Goal: Task Accomplishment & Management: Complete application form

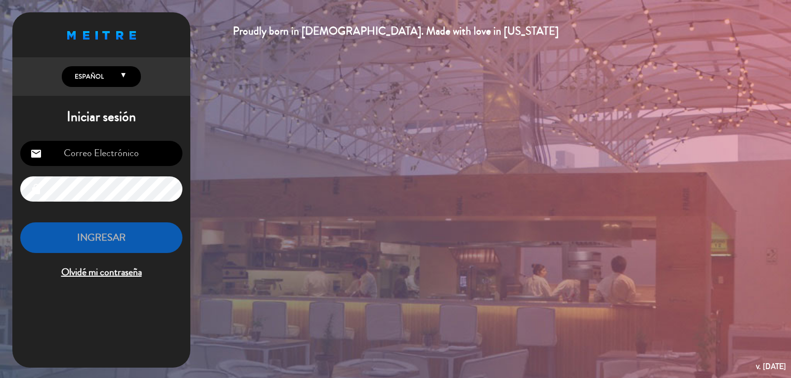
type input "[PERSON_NAME][EMAIL_ADDRESS][DOMAIN_NAME]"
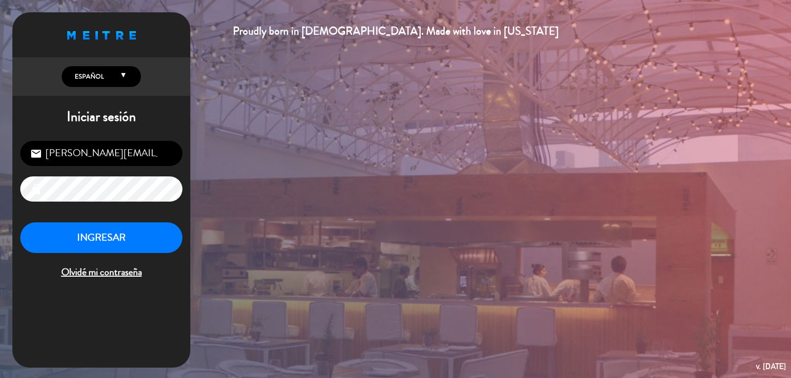
click at [616, 295] on div "Proudly born in [DEMOGRAPHIC_DATA]. Made with love in [US_STATE] English Españo…" at bounding box center [395, 189] width 791 height 378
click at [606, 286] on div "Proudly born in [DEMOGRAPHIC_DATA]. Made with love in [US_STATE] English Españo…" at bounding box center [395, 189] width 791 height 378
click at [607, 286] on div "Proudly born in [DEMOGRAPHIC_DATA]. Made with love in [US_STATE] English Españo…" at bounding box center [395, 189] width 791 height 378
click at [605, 284] on div "Proudly born in [DEMOGRAPHIC_DATA]. Made with love in [US_STATE] English Españo…" at bounding box center [395, 189] width 791 height 378
click at [38, 232] on button "INGRESAR" at bounding box center [101, 238] width 162 height 31
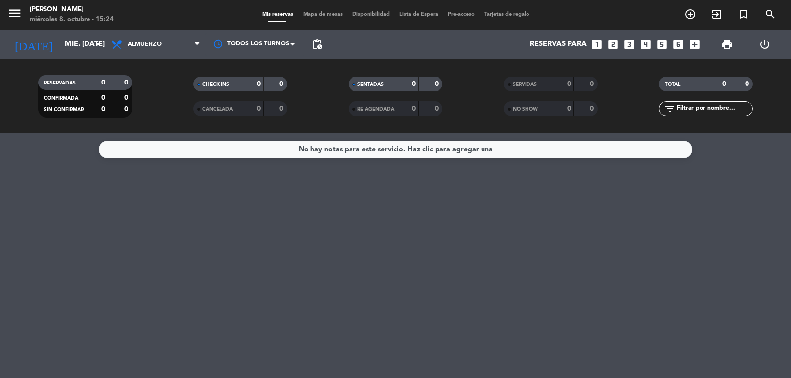
click at [83, 194] on div "No hay notas para este servicio. Haz clic para agregar una" at bounding box center [395, 256] width 791 height 245
click at [141, 43] on span "Almuerzo" at bounding box center [145, 44] width 34 height 7
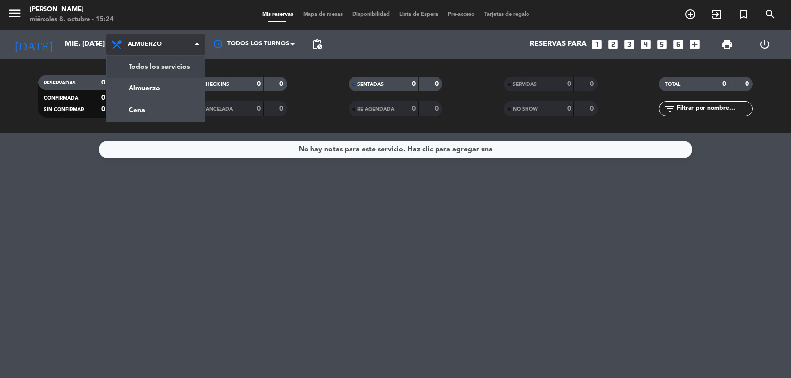
click at [147, 71] on div "menu [PERSON_NAME] miércoles 8. octubre - 15:24 Mis reservas Mapa de mesas Disp…" at bounding box center [395, 67] width 791 height 134
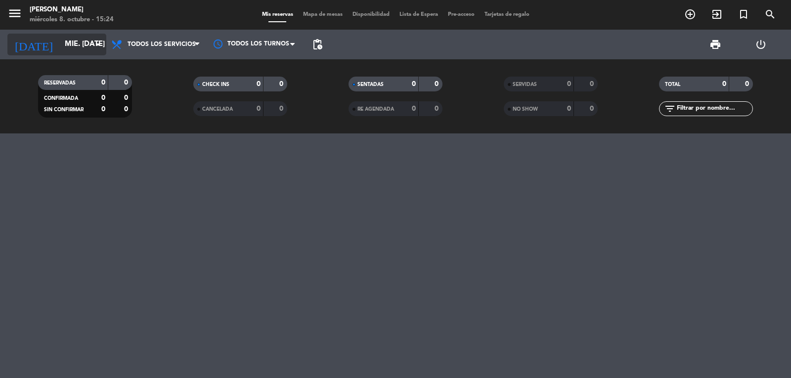
click at [70, 48] on input "mié. [DATE]" at bounding box center [107, 44] width 95 height 19
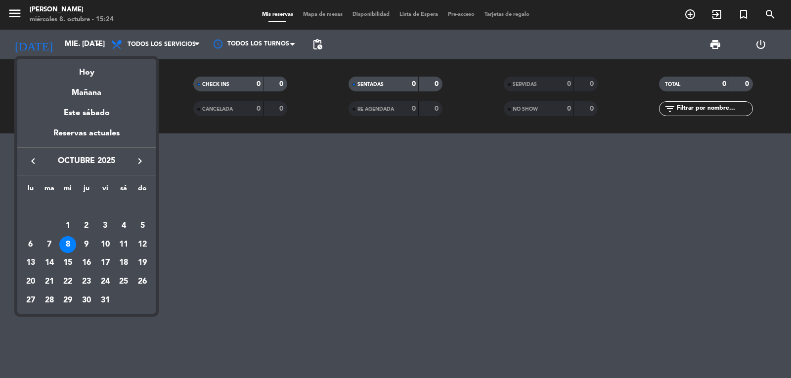
click at [128, 243] on div "11" at bounding box center [123, 244] width 17 height 17
type input "sáb. [DATE]"
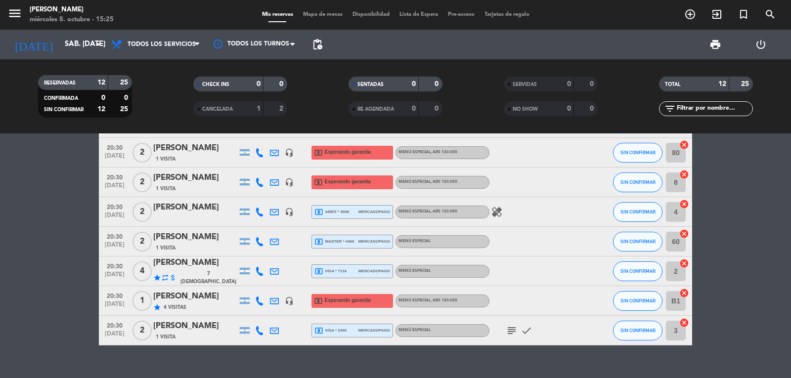
scroll to position [206, 0]
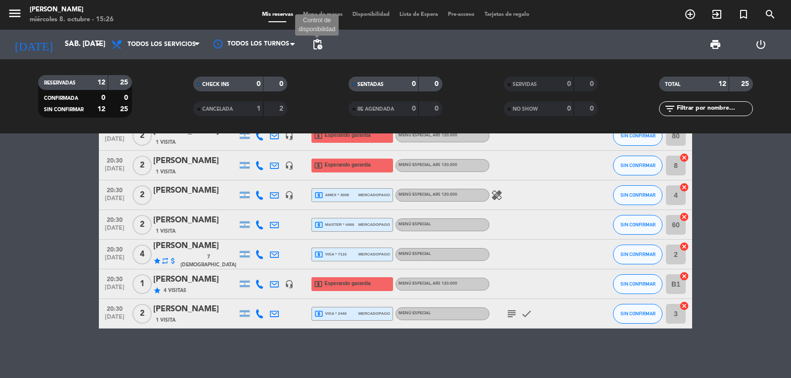
click at [315, 44] on span "pending_actions" at bounding box center [318, 45] width 12 height 12
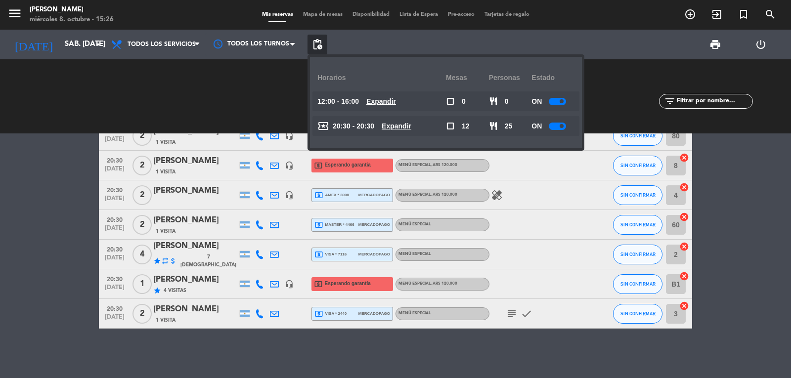
click at [559, 125] on div at bounding box center [557, 126] width 17 height 7
click at [593, 211] on div at bounding box center [592, 224] width 27 height 29
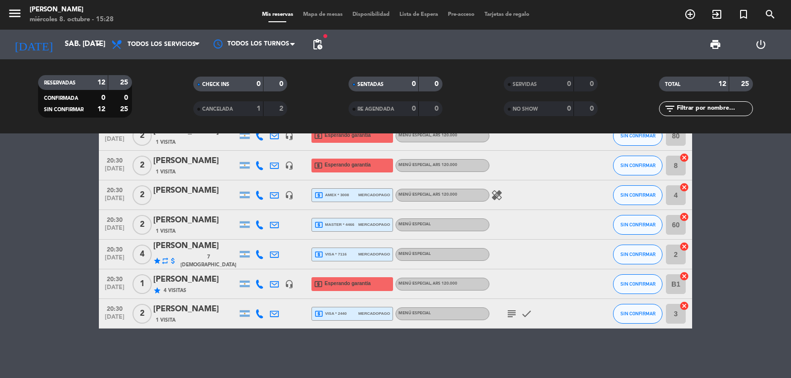
click at [676, 281] on input "B1" at bounding box center [676, 285] width 20 height 20
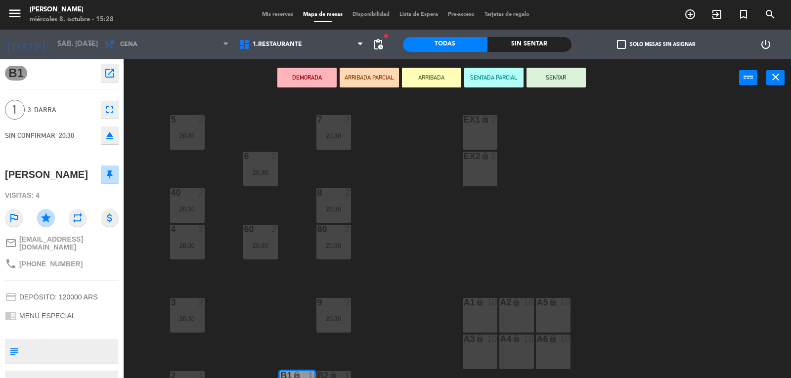
click at [473, 128] on div "EX1 lock 2" at bounding box center [480, 132] width 35 height 35
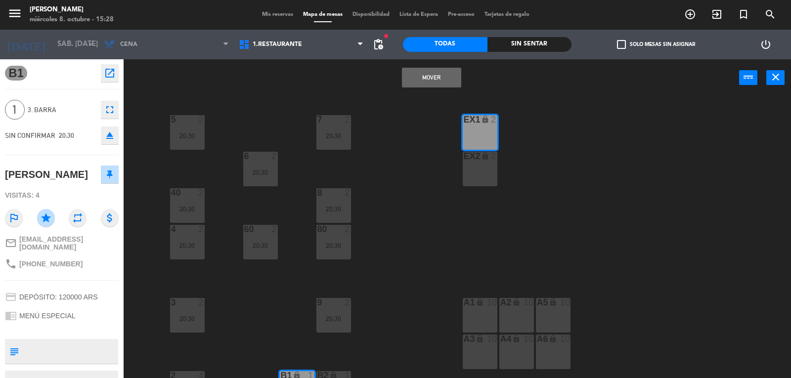
click at [434, 77] on button "Mover" at bounding box center [431, 78] width 59 height 20
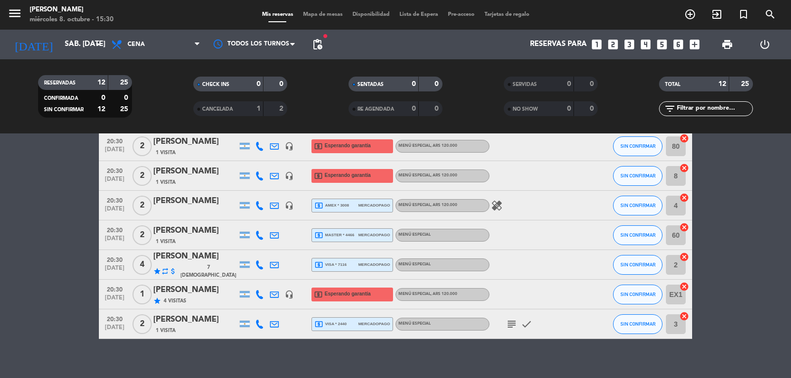
scroll to position [198, 0]
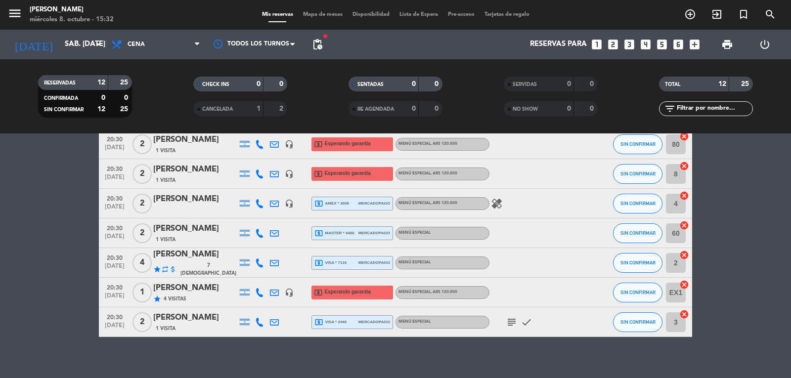
click at [344, 324] on span "local_atm visa * 2440" at bounding box center [331, 322] width 32 height 9
click at [350, 262] on div "local_atm visa * 7116 mercadopago" at bounding box center [353, 263] width 76 height 13
click at [344, 230] on span "local_atm master * 4466" at bounding box center [335, 233] width 40 height 9
click at [346, 206] on span "local_atm amex * 3008" at bounding box center [332, 203] width 35 height 9
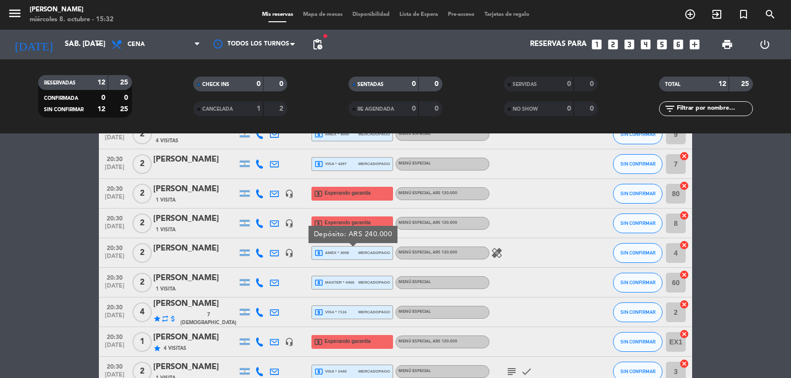
scroll to position [99, 0]
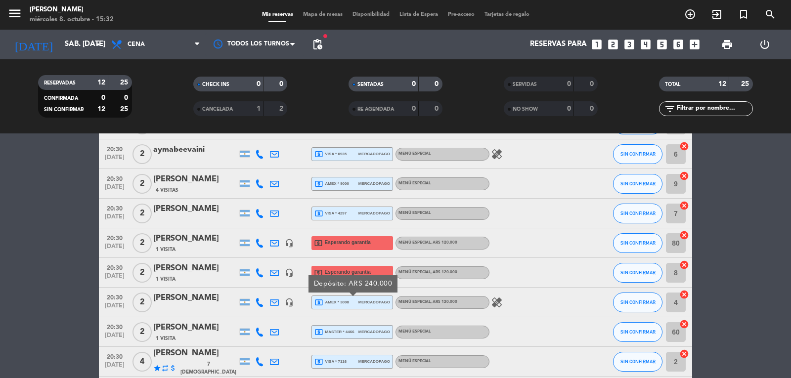
click at [343, 214] on span "local_atm visa * 4297" at bounding box center [331, 213] width 32 height 9
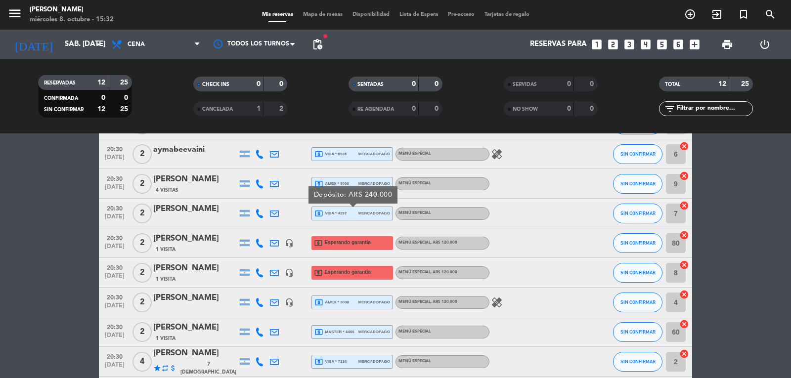
click at [345, 182] on span "local_atm amex * 9000" at bounding box center [332, 184] width 35 height 9
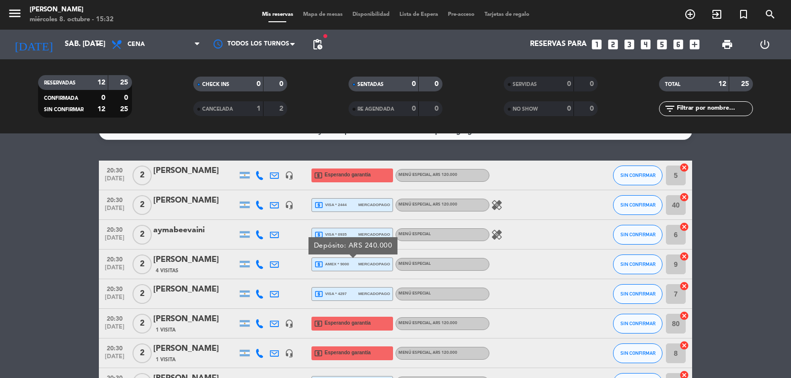
scroll to position [0, 0]
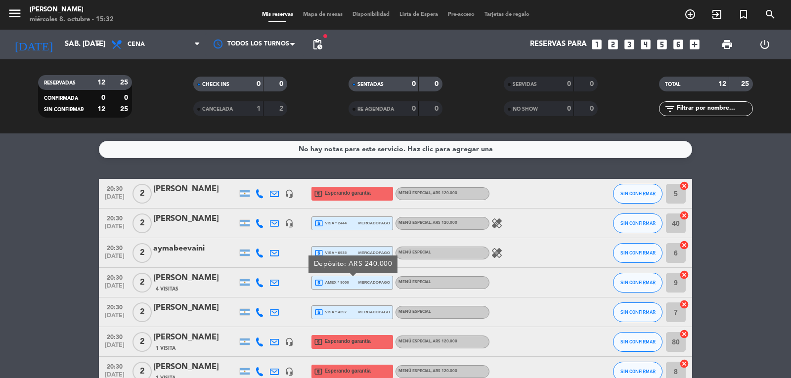
click at [359, 252] on span "mercadopago" at bounding box center [375, 253] width 32 height 6
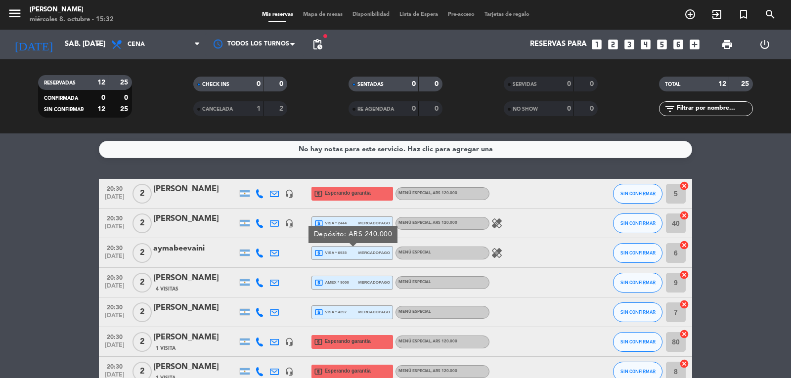
click at [359, 223] on span "mercadopago" at bounding box center [375, 223] width 32 height 6
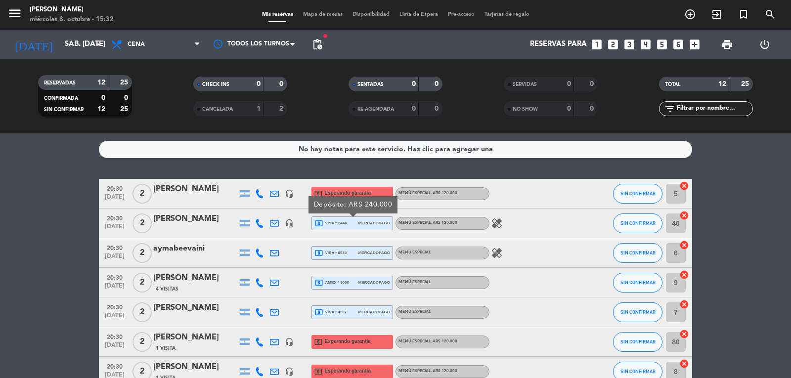
click at [511, 229] on div "healing" at bounding box center [534, 223] width 89 height 29
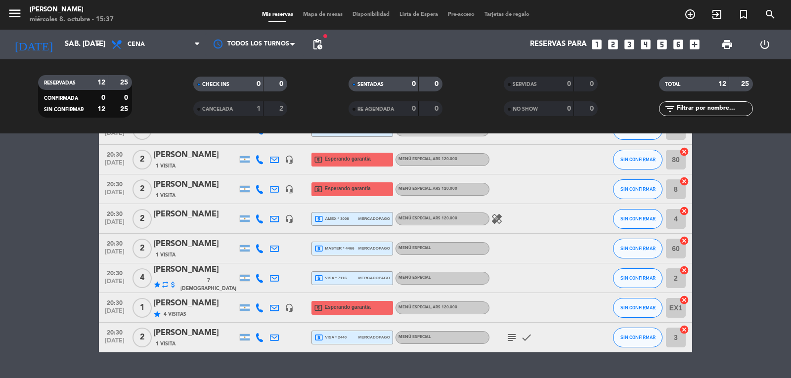
scroll to position [198, 0]
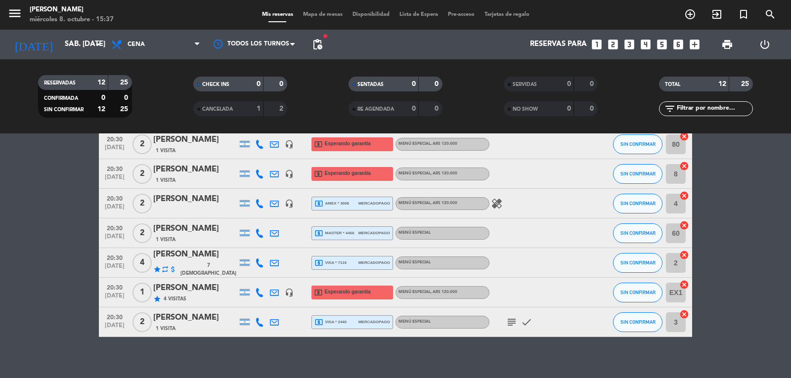
click at [260, 237] on icon at bounding box center [259, 233] width 9 height 9
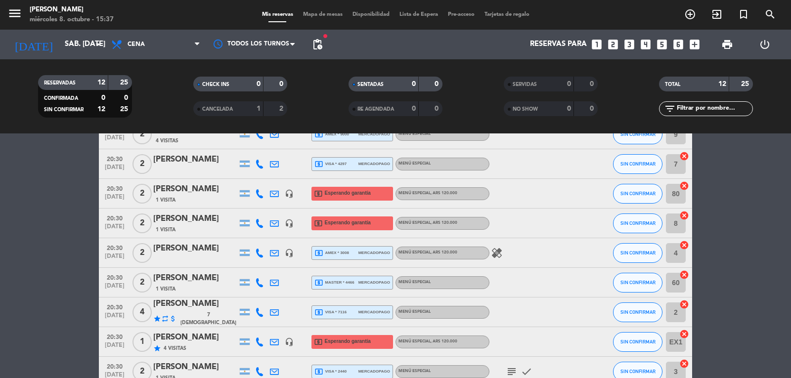
click at [259, 255] on icon at bounding box center [259, 253] width 9 height 9
click at [262, 283] on icon at bounding box center [259, 282] width 9 height 9
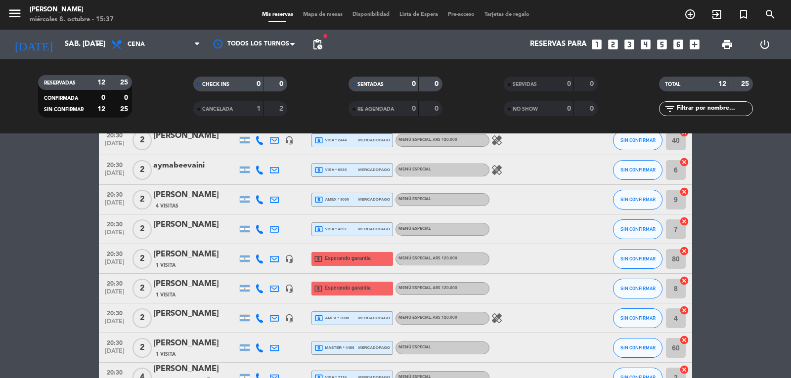
scroll to position [49, 0]
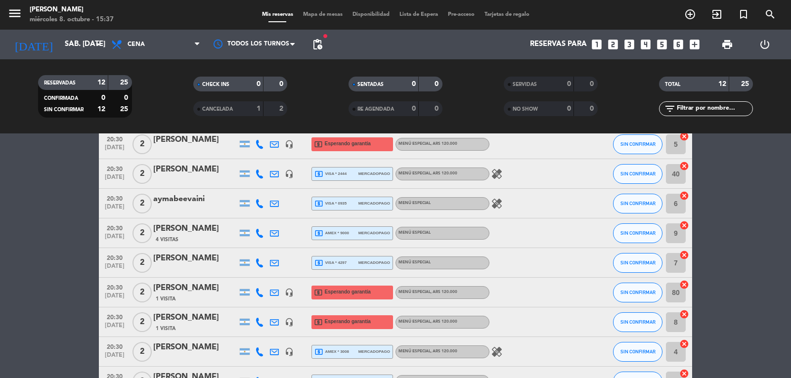
click at [258, 264] on icon at bounding box center [259, 263] width 9 height 9
click at [258, 231] on icon at bounding box center [259, 233] width 9 height 9
click at [257, 199] on icon at bounding box center [259, 203] width 9 height 9
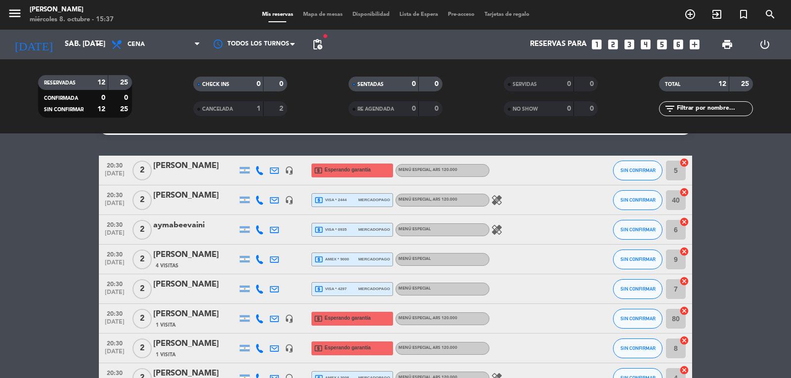
scroll to position [0, 0]
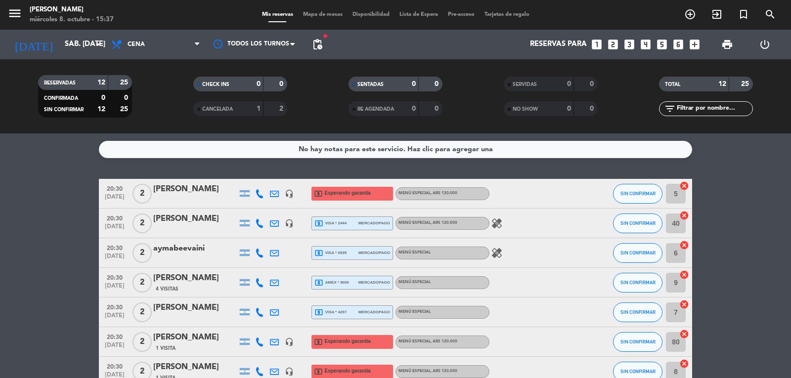
click at [260, 226] on icon at bounding box center [259, 223] width 9 height 9
click at [259, 197] on icon at bounding box center [259, 193] width 9 height 9
click at [598, 44] on icon "looks_one" at bounding box center [597, 44] width 13 height 13
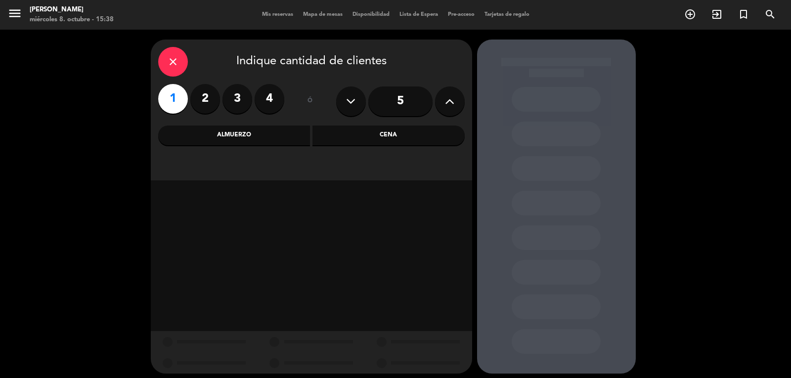
click at [374, 133] on div "Cena" at bounding box center [389, 136] width 152 height 20
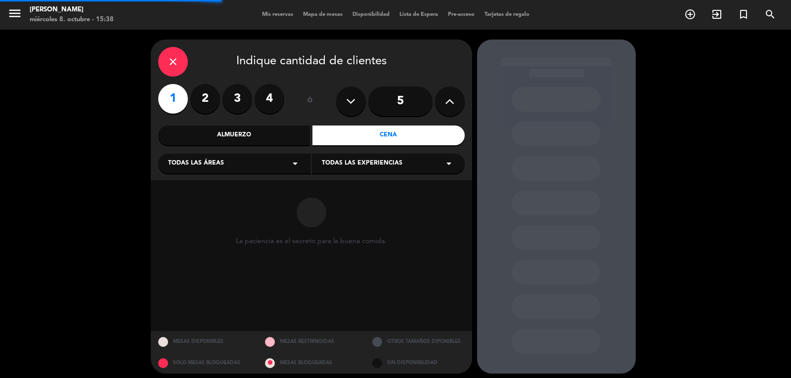
click at [377, 163] on span "Todas las experiencias" at bounding box center [362, 164] width 81 height 10
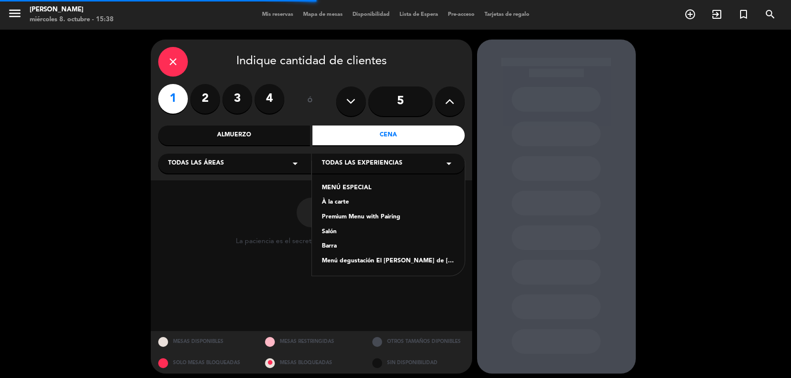
click at [370, 189] on div "MENÚ ESPECIAL" at bounding box center [388, 189] width 133 height 10
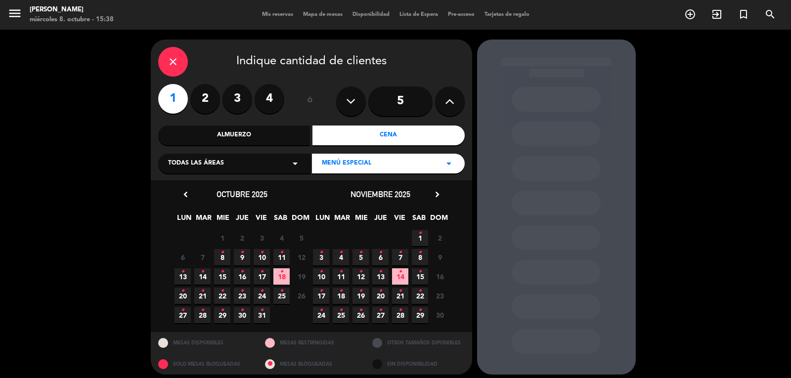
click at [281, 260] on icon "•" at bounding box center [281, 253] width 3 height 16
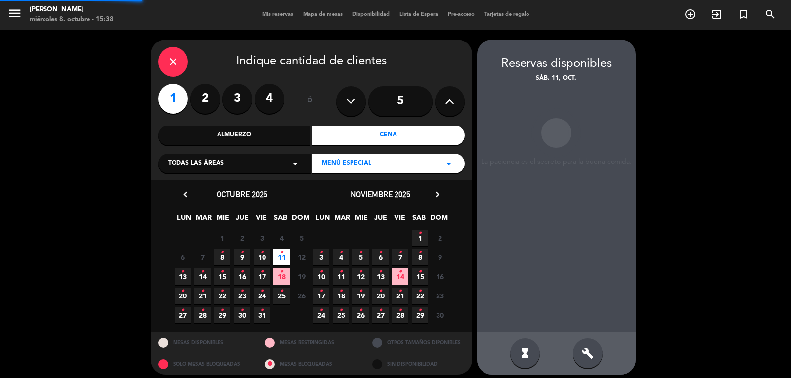
scroll to position [6, 0]
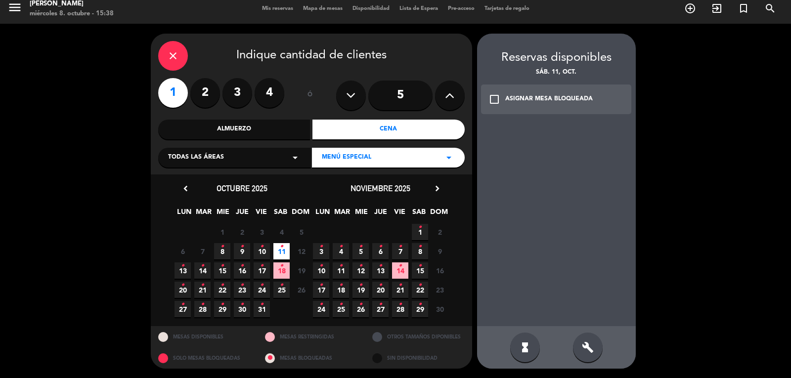
click at [529, 102] on div "ASIGNAR MESA BLOQUEADA" at bounding box center [550, 99] width 88 height 10
click at [546, 158] on div "credit_card 20:30" at bounding box center [556, 153] width 89 height 25
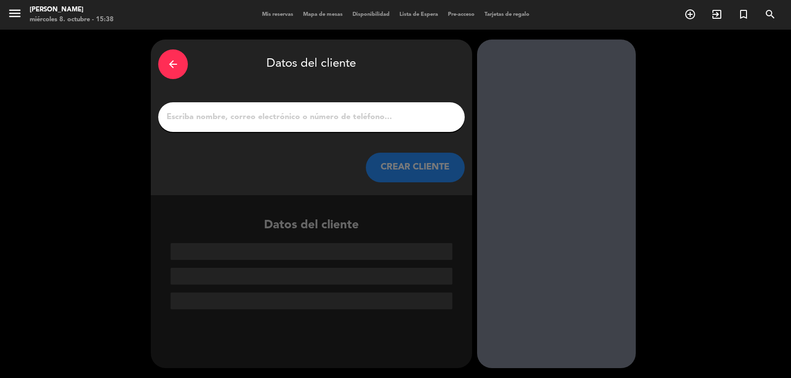
scroll to position [0, 0]
click at [385, 127] on div at bounding box center [311, 117] width 307 height 30
click at [384, 124] on input "1" at bounding box center [312, 117] width 292 height 14
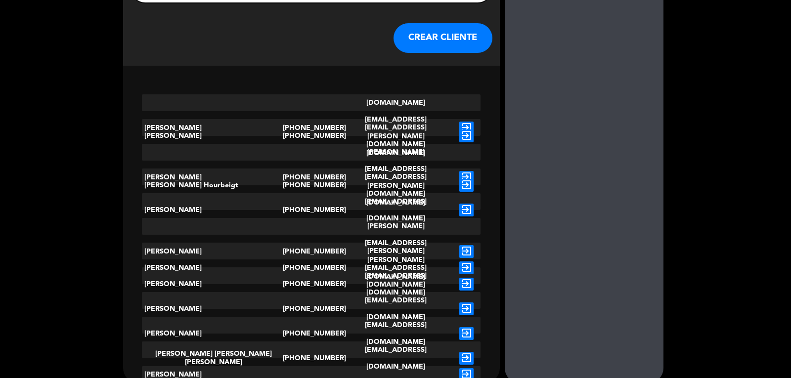
scroll to position [144, 0]
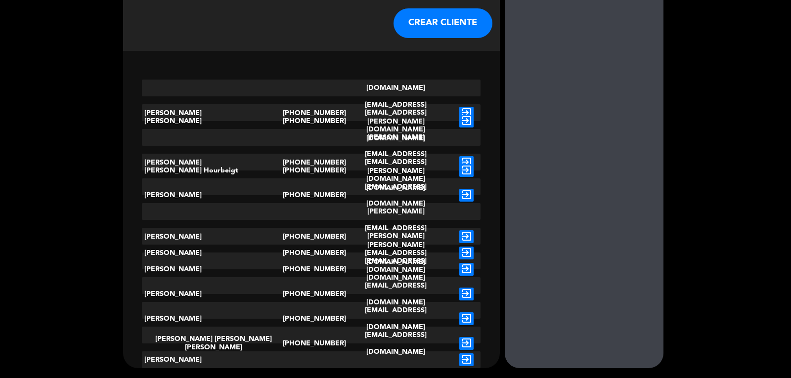
type input "mica"
click at [460, 357] on icon "exit_to_app" at bounding box center [467, 360] width 14 height 13
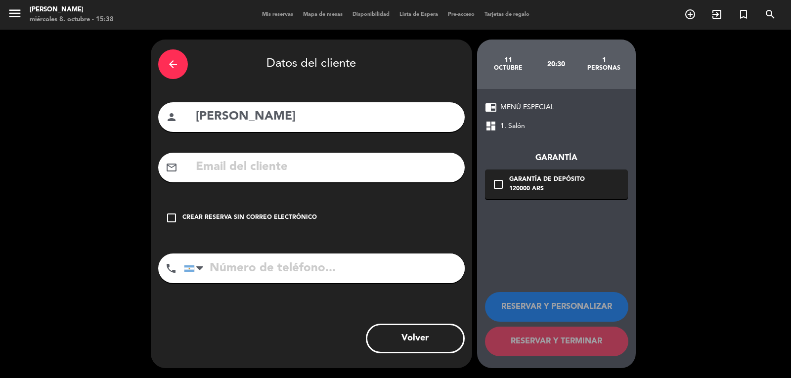
click at [282, 218] on div "Crear reserva sin correo electrónico" at bounding box center [250, 218] width 135 height 10
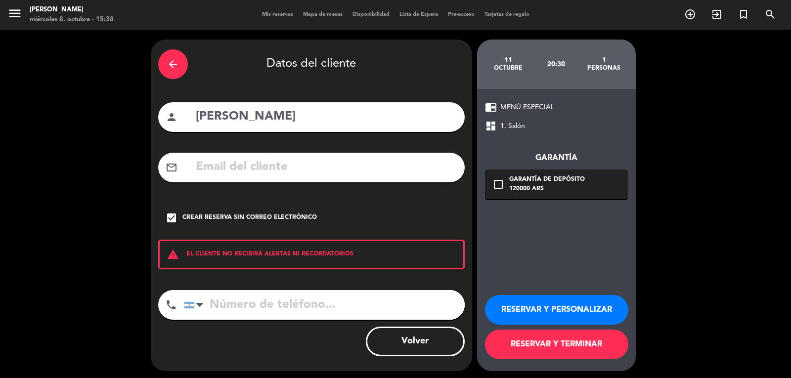
click at [545, 304] on button "RESERVAR Y PERSONALIZAR" at bounding box center [556, 310] width 143 height 30
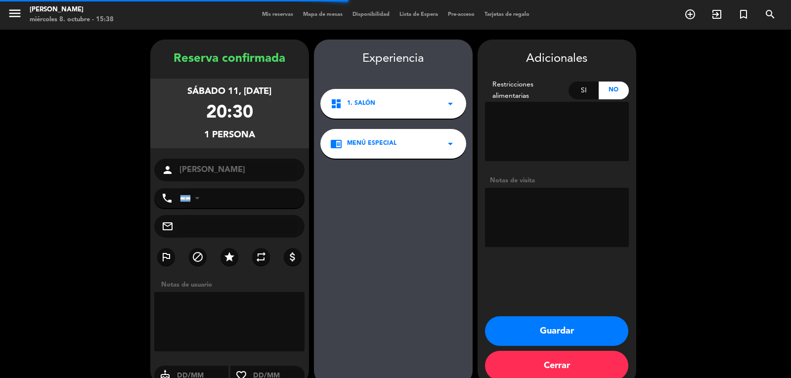
scroll to position [17, 0]
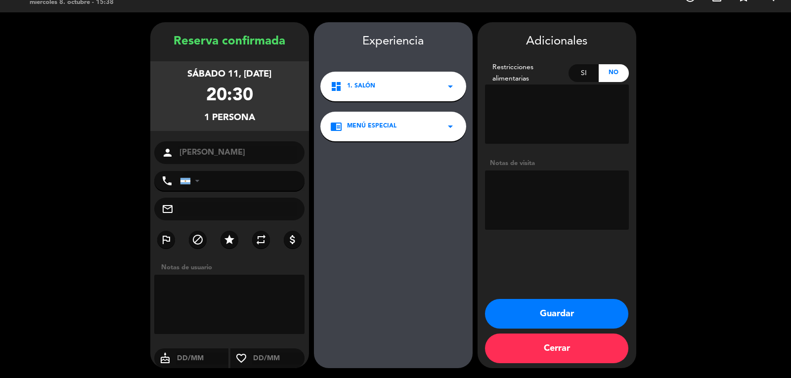
click at [548, 322] on button "Guardar" at bounding box center [556, 314] width 143 height 30
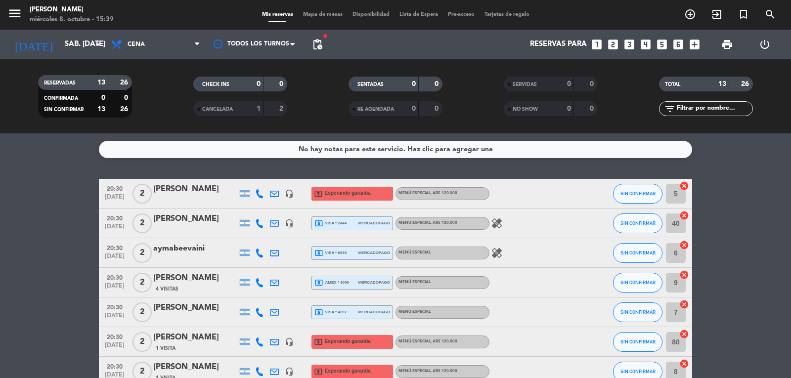
click at [596, 45] on icon "looks_one" at bounding box center [597, 44] width 13 height 13
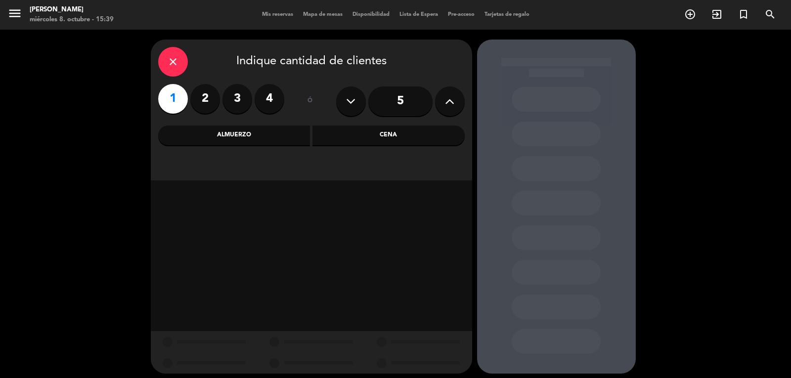
click at [391, 133] on div "Cena" at bounding box center [389, 136] width 152 height 20
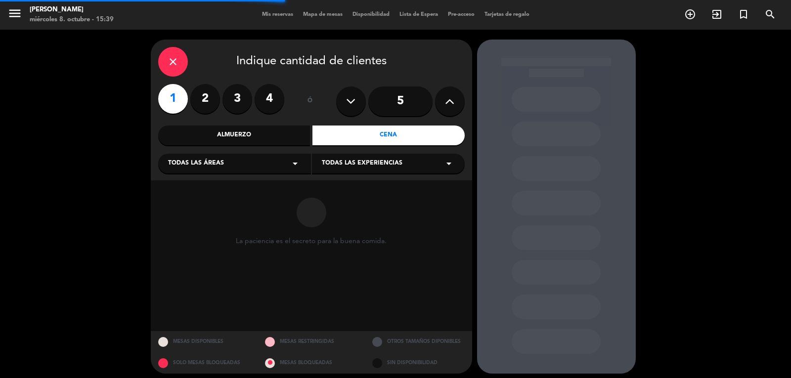
click at [393, 165] on span "Todas las experiencias" at bounding box center [362, 164] width 81 height 10
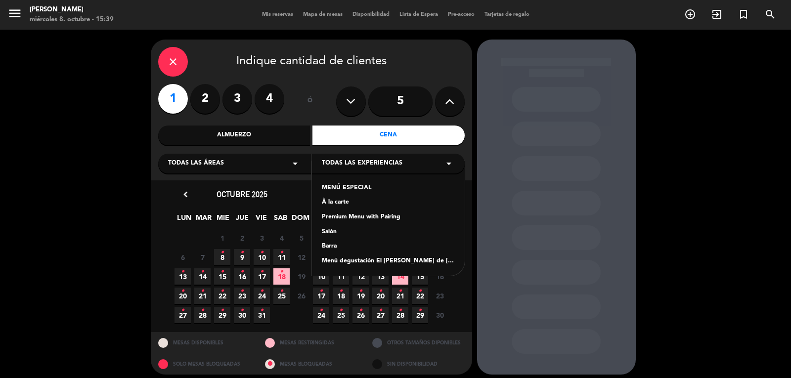
click at [361, 187] on div "MENÚ ESPECIAL" at bounding box center [388, 189] width 133 height 10
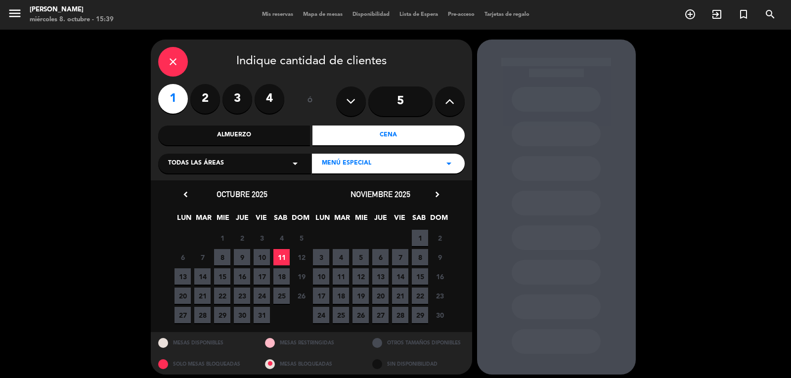
click at [282, 262] on span "11" at bounding box center [282, 257] width 16 height 16
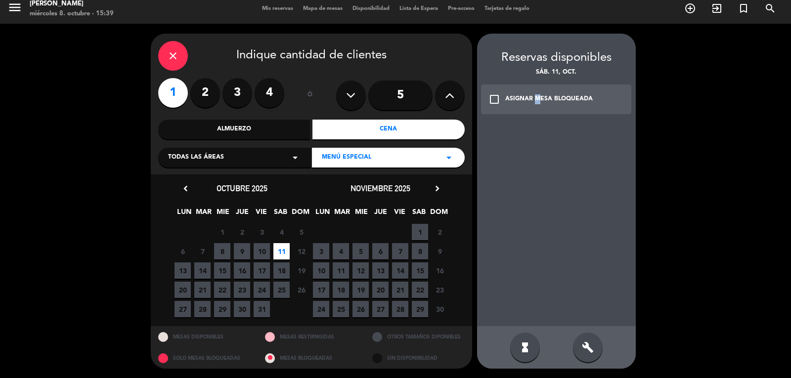
click at [534, 96] on div "ASIGNAR MESA BLOQUEADA" at bounding box center [550, 99] width 88 height 10
click at [552, 160] on div "credit_card 20:30" at bounding box center [556, 153] width 89 height 25
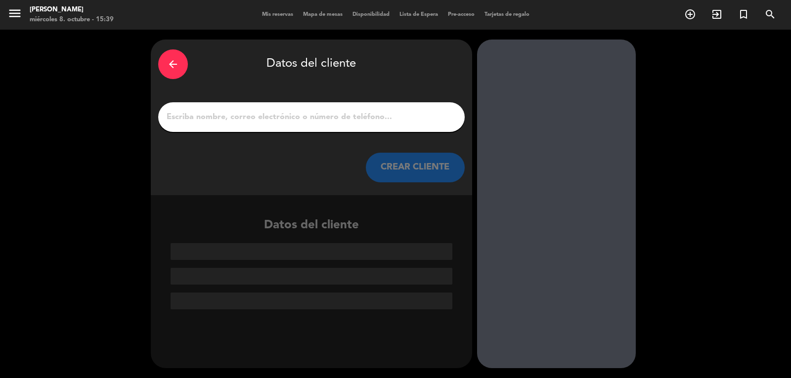
click at [406, 123] on input "1" at bounding box center [312, 117] width 292 height 14
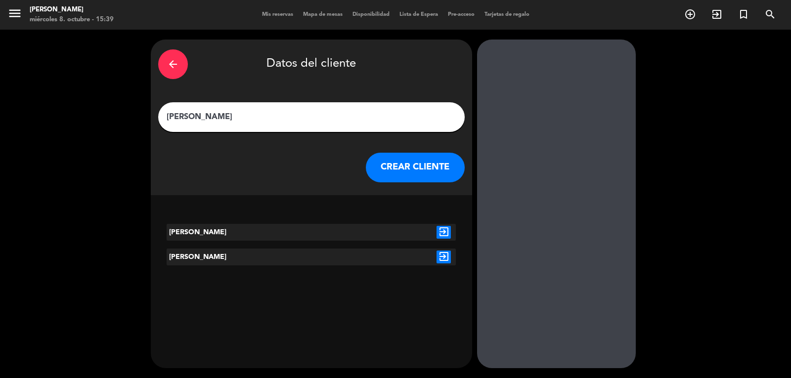
type input "[PERSON_NAME]"
click at [444, 234] on icon "exit_to_app" at bounding box center [444, 232] width 14 height 13
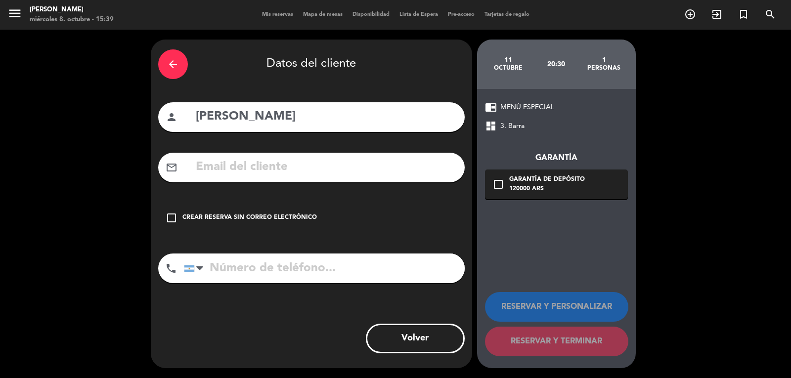
click at [270, 213] on div "check_box_outline_blank Crear reserva sin correo electrónico" at bounding box center [311, 218] width 307 height 30
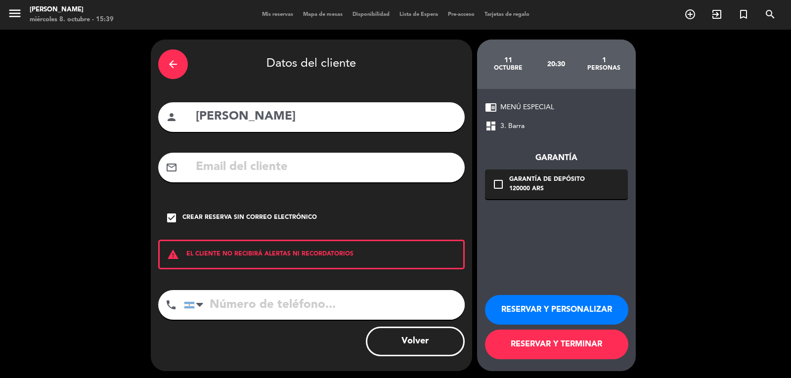
click at [556, 347] on button "RESERVAR Y TERMINAR" at bounding box center [556, 345] width 143 height 30
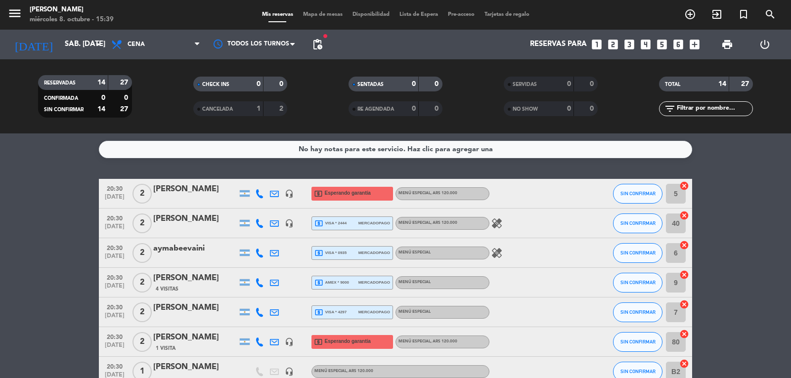
click at [600, 43] on icon "looks_one" at bounding box center [597, 44] width 13 height 13
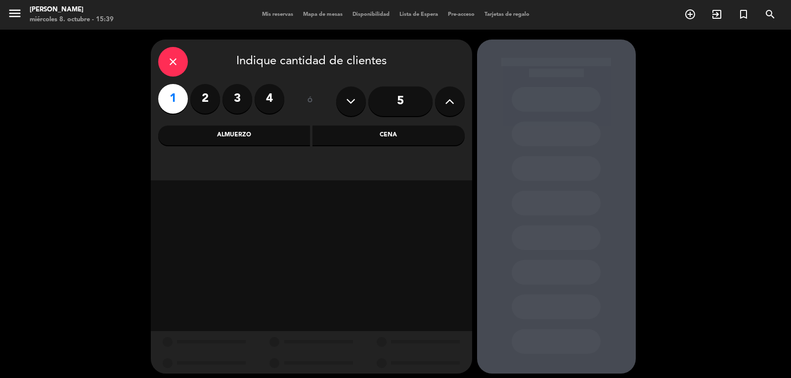
click at [405, 129] on div "Cena" at bounding box center [389, 136] width 152 height 20
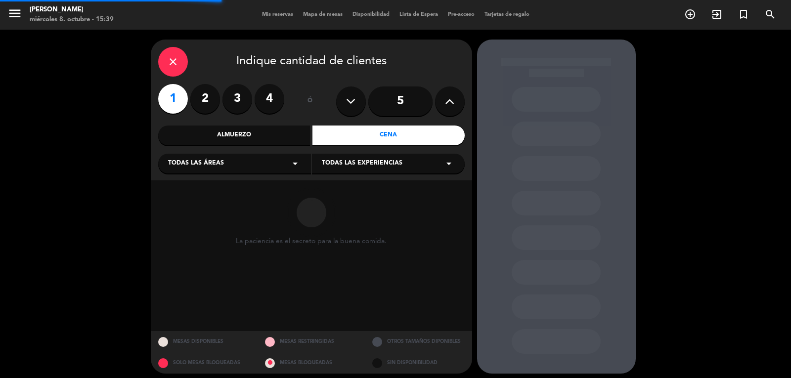
click at [376, 166] on span "Todas las experiencias" at bounding box center [362, 164] width 81 height 10
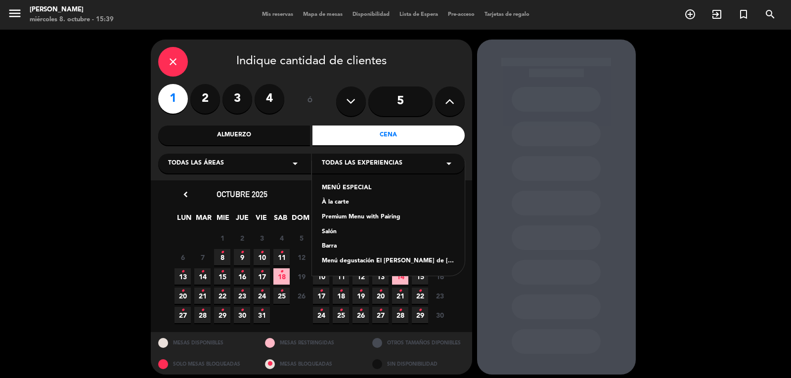
click at [371, 189] on div "MENÚ ESPECIAL" at bounding box center [388, 189] width 133 height 10
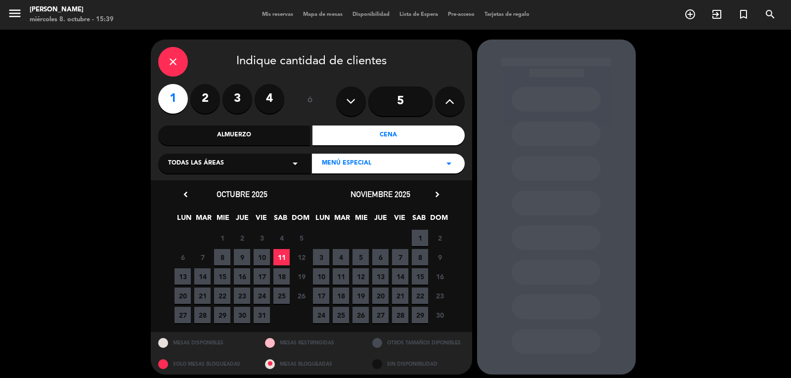
click at [279, 255] on span "11" at bounding box center [282, 257] width 16 height 16
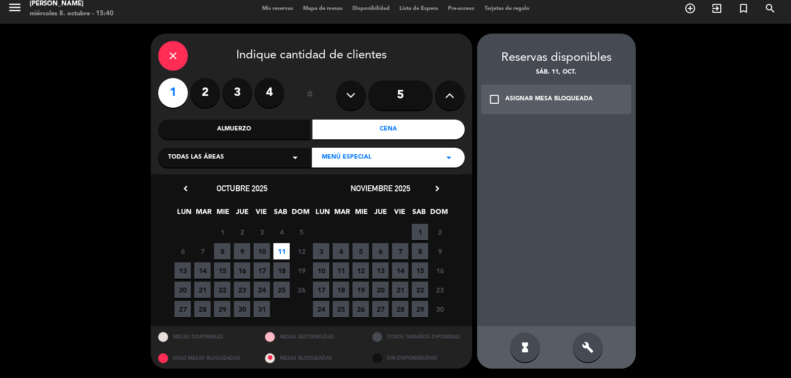
click at [529, 97] on div "ASIGNAR MESA BLOQUEADA" at bounding box center [550, 99] width 88 height 10
click at [553, 155] on div "credit_card 20:30" at bounding box center [556, 153] width 89 height 25
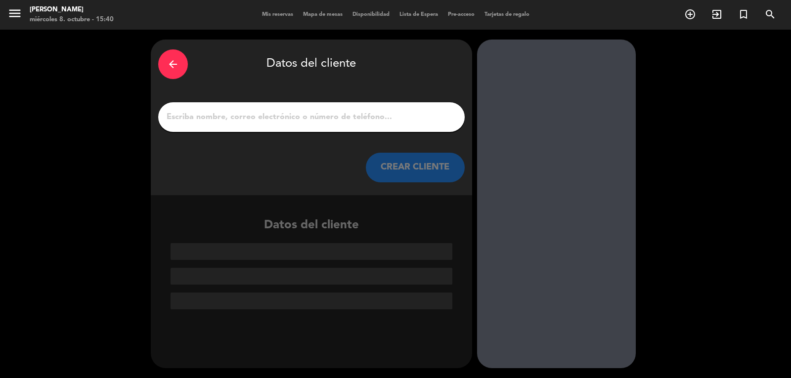
click at [410, 114] on input "1" at bounding box center [312, 117] width 292 height 14
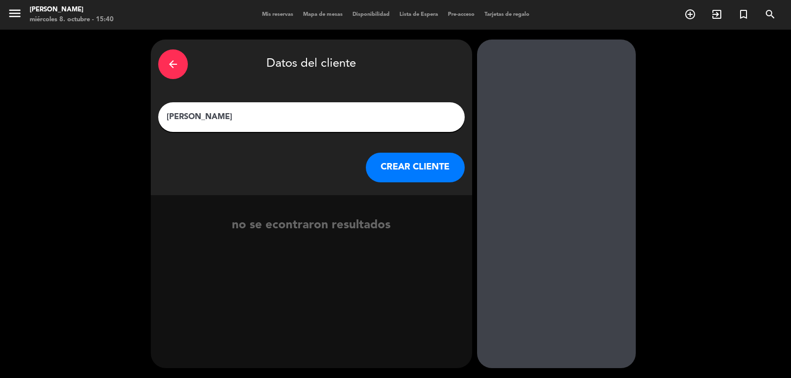
type input "[PERSON_NAME]"
click at [425, 168] on button "CREAR CLIENTE" at bounding box center [415, 168] width 99 height 30
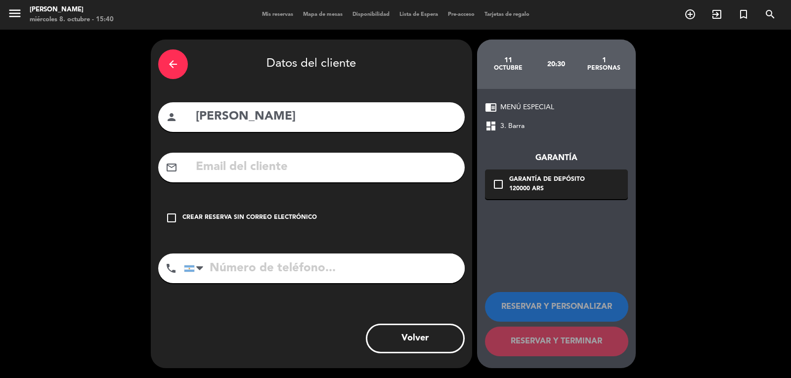
click at [289, 212] on div "check_box_outline_blank Crear reserva sin correo electrónico" at bounding box center [311, 218] width 307 height 30
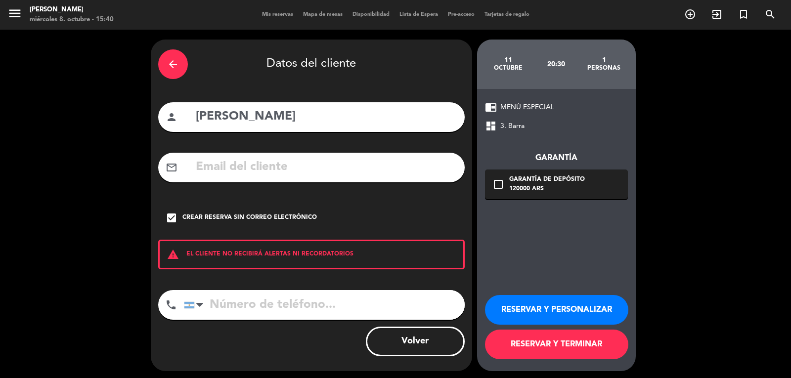
click at [525, 343] on button "RESERVAR Y TERMINAR" at bounding box center [556, 345] width 143 height 30
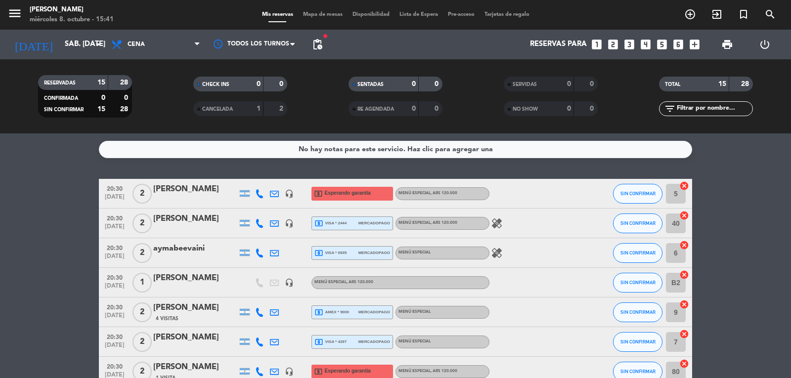
click at [132, 172] on div "No hay notas para este servicio. Haz clic para agregar una 20:30 [DATE] 2 [PERS…" at bounding box center [395, 256] width 791 height 245
click at [79, 44] on input "sáb. [DATE]" at bounding box center [107, 44] width 95 height 19
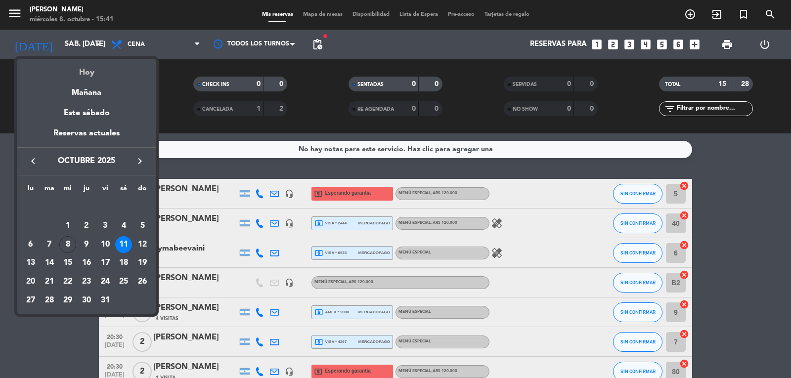
click at [78, 74] on div "Hoy" at bounding box center [86, 69] width 139 height 20
type input "mié. [DATE]"
